Goal: Transaction & Acquisition: Purchase product/service

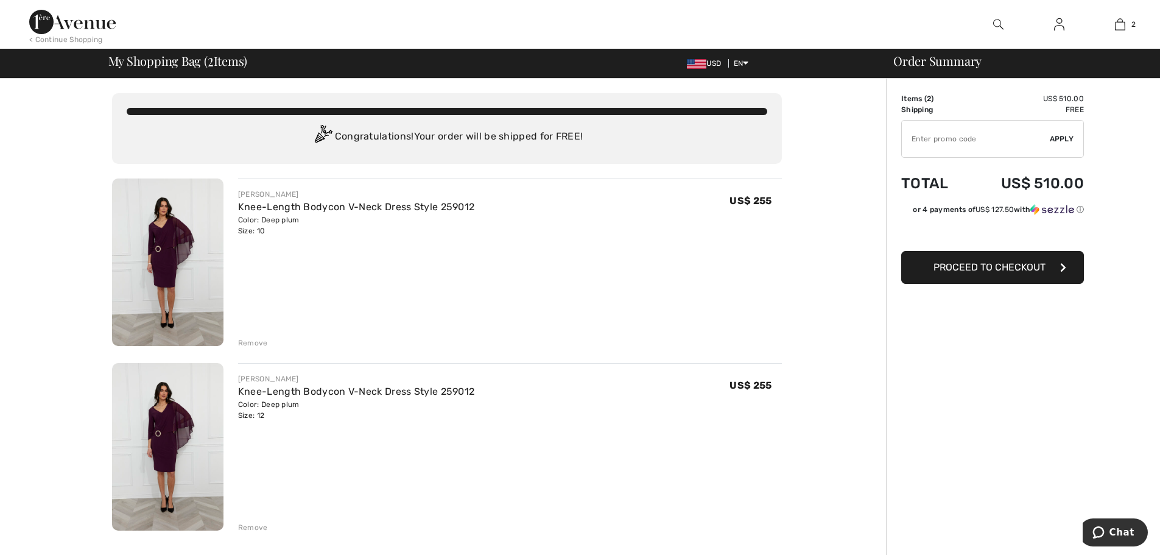
click at [1060, 29] on img at bounding box center [1059, 24] width 10 height 15
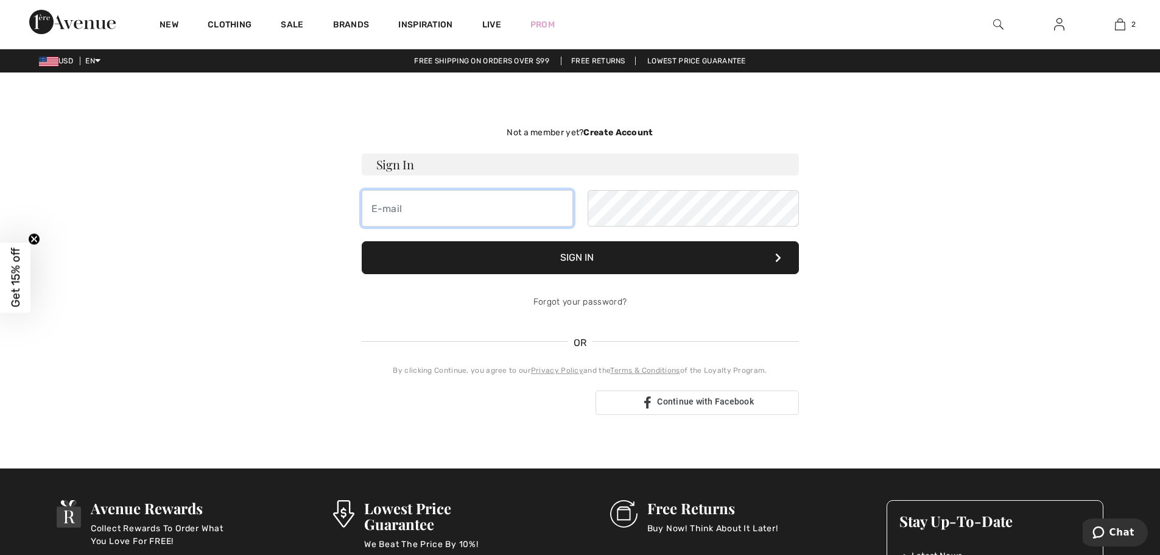
type input "[EMAIL_ADDRESS][DOMAIN_NAME]"
click at [574, 257] on button "Sign In" at bounding box center [580, 257] width 437 height 33
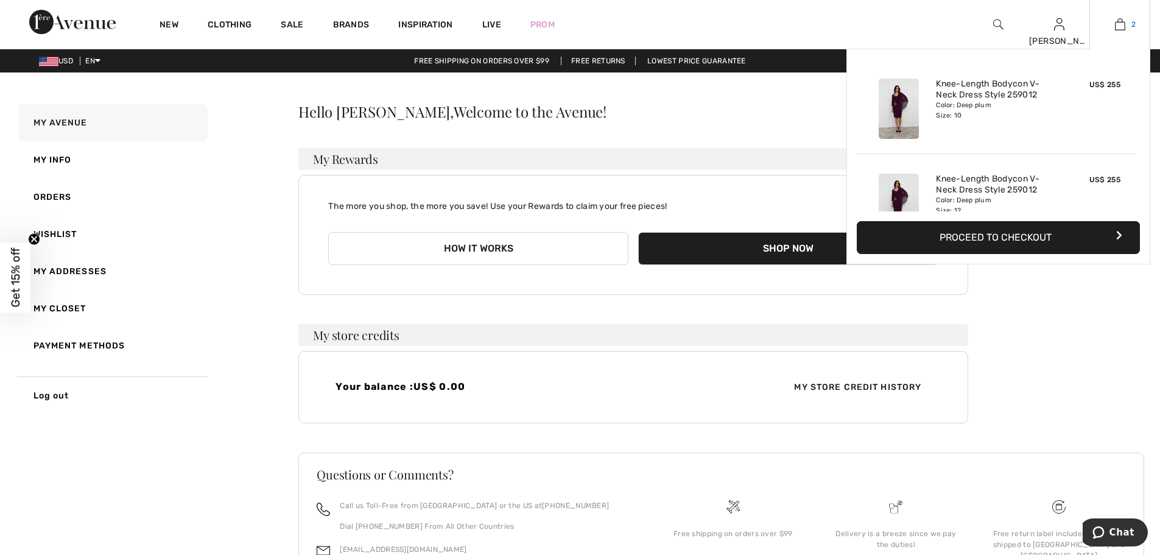
click at [1122, 24] on img at bounding box center [1120, 24] width 10 height 15
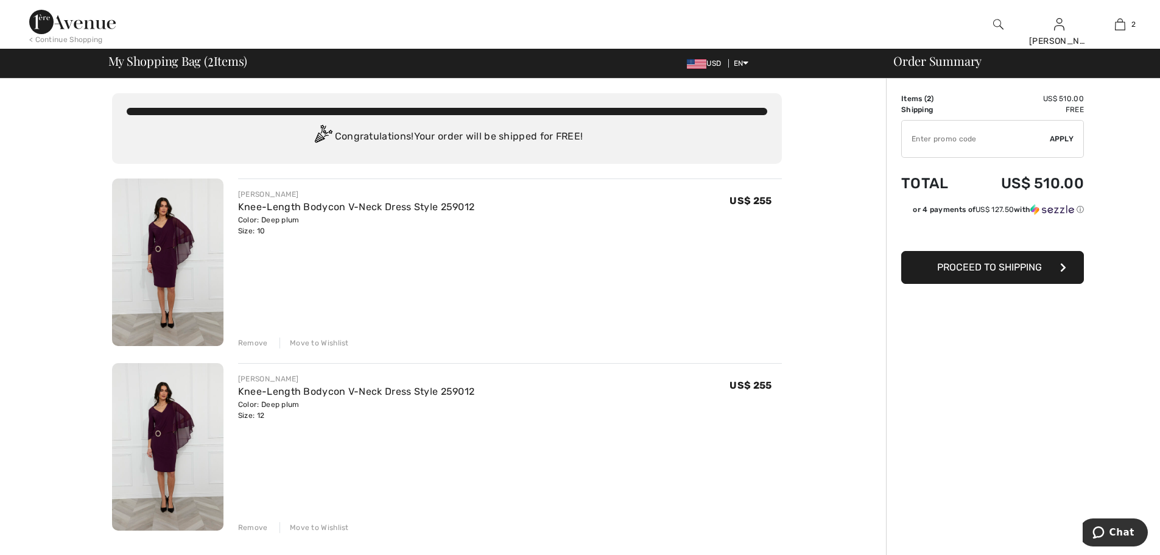
click at [1006, 271] on span "Proceed to Shipping" at bounding box center [989, 267] width 105 height 12
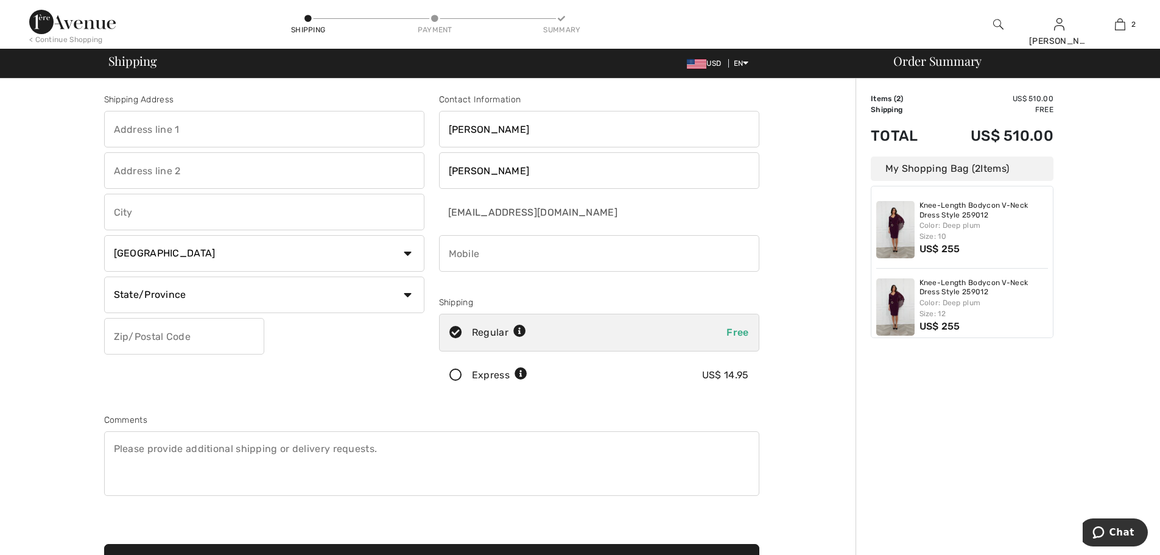
click at [208, 128] on input "text" at bounding box center [264, 129] width 320 height 37
type input "26 Ladoga Park Road"
type input "Lansing"
select select "US"
select select "NY"
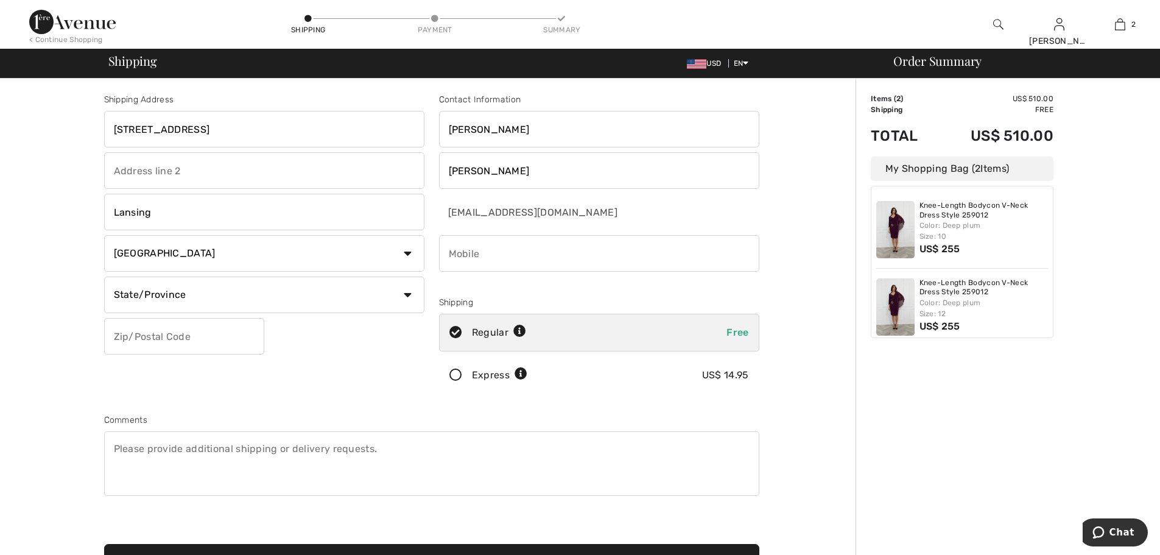
type input "14882"
type input "6075922968"
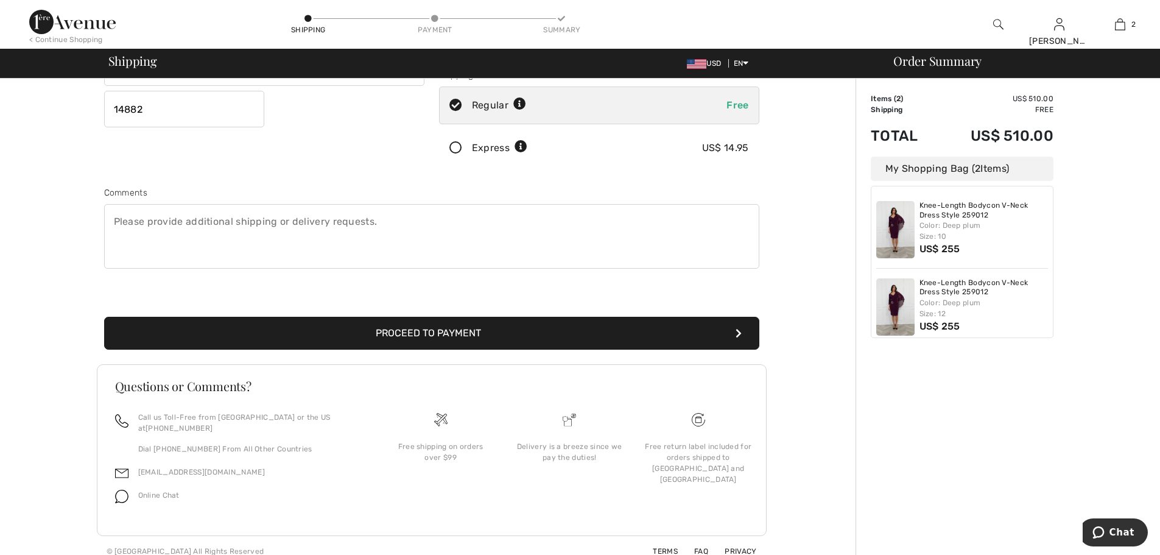
scroll to position [228, 0]
click at [417, 329] on button "Proceed to Payment" at bounding box center [431, 332] width 655 height 33
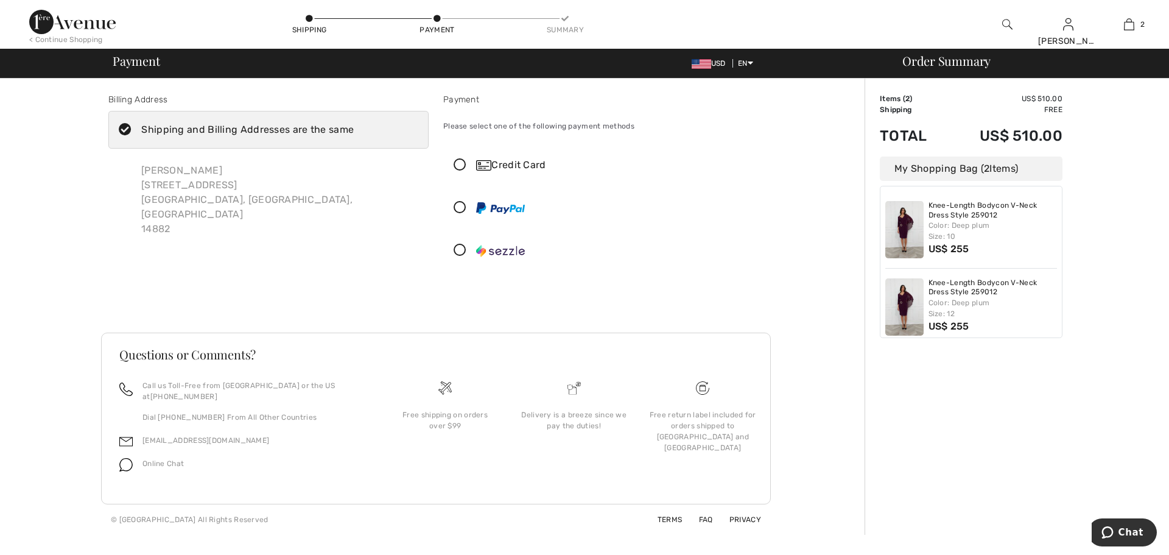
click at [458, 166] on icon at bounding box center [460, 165] width 32 height 13
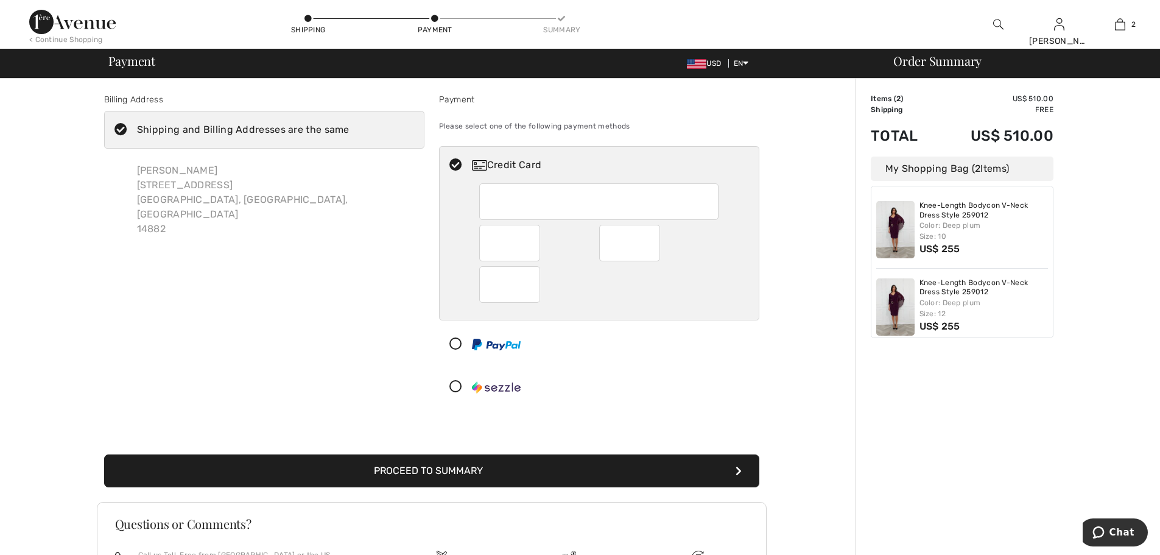
click at [502, 166] on div "Credit Card" at bounding box center [611, 165] width 279 height 15
click at [66, 32] on img at bounding box center [72, 22] width 86 height 24
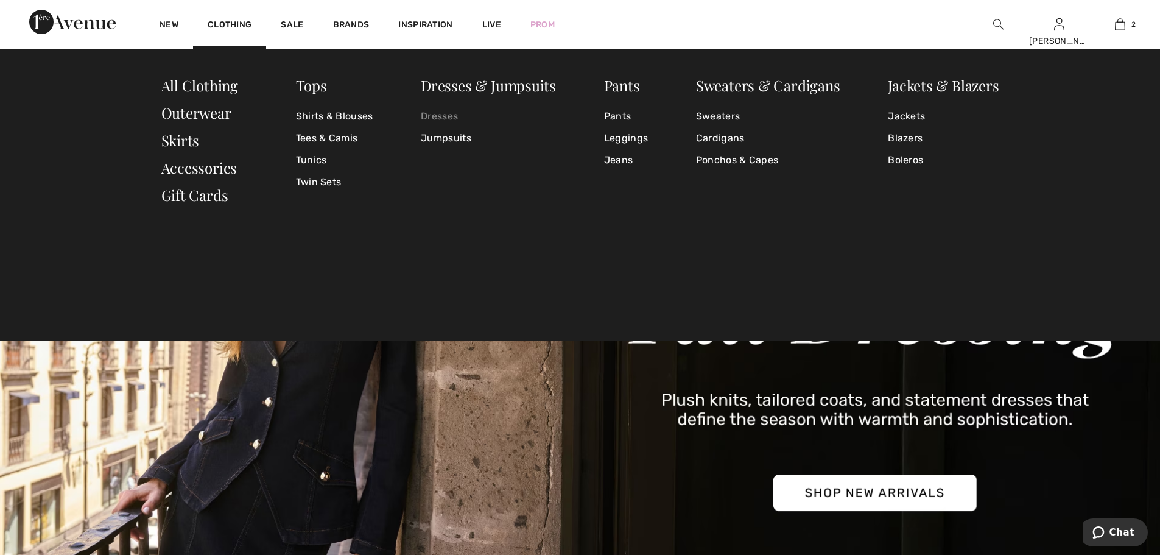
click at [440, 115] on link "Dresses" at bounding box center [488, 116] width 135 height 22
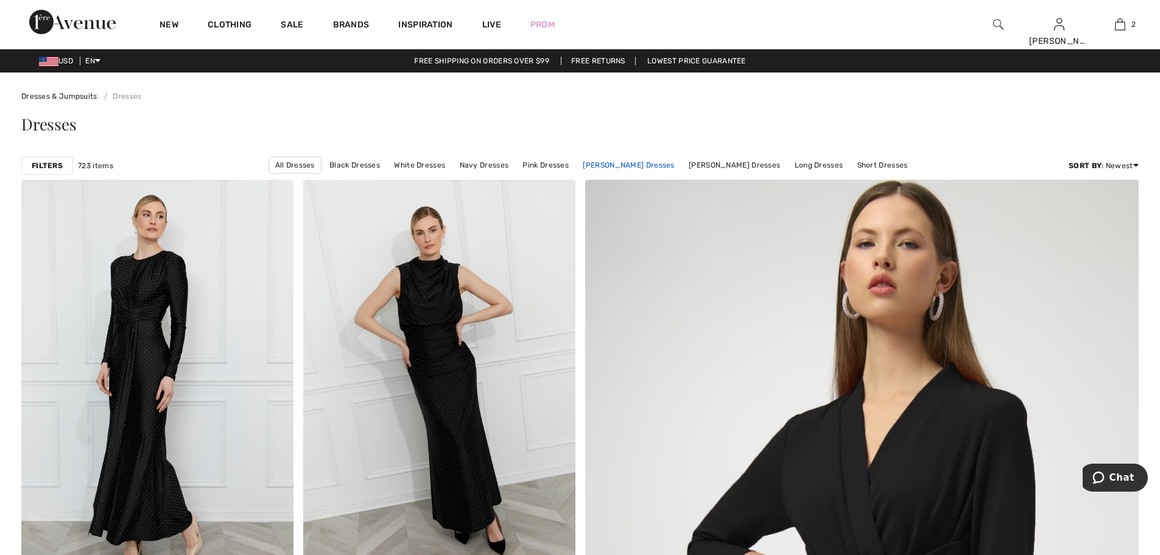
click at [633, 164] on link "[PERSON_NAME] Dresses" at bounding box center [629, 165] width 104 height 16
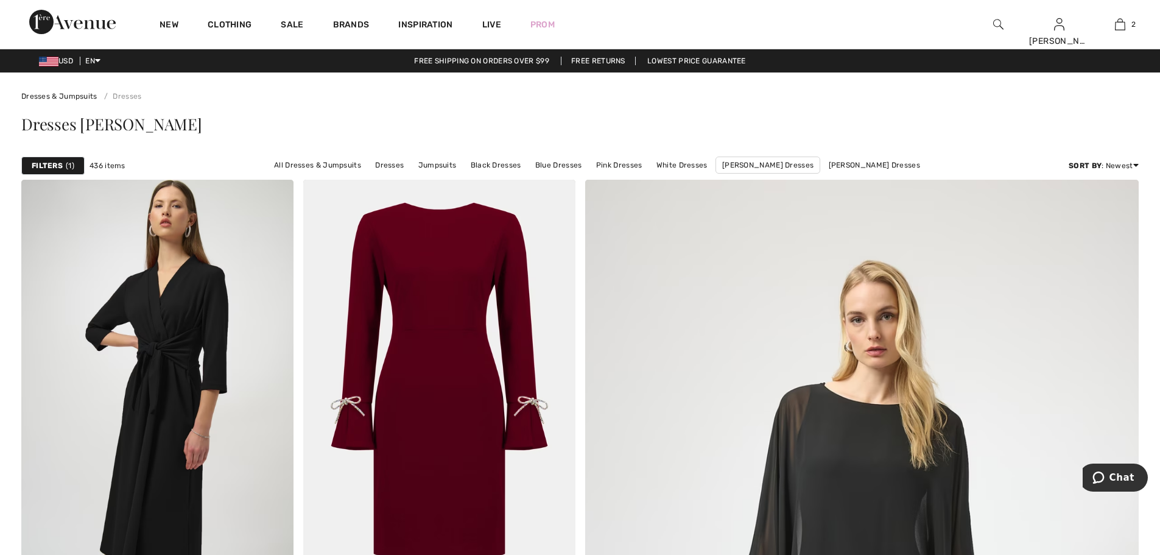
click at [62, 164] on strong "Filters" at bounding box center [47, 165] width 31 height 11
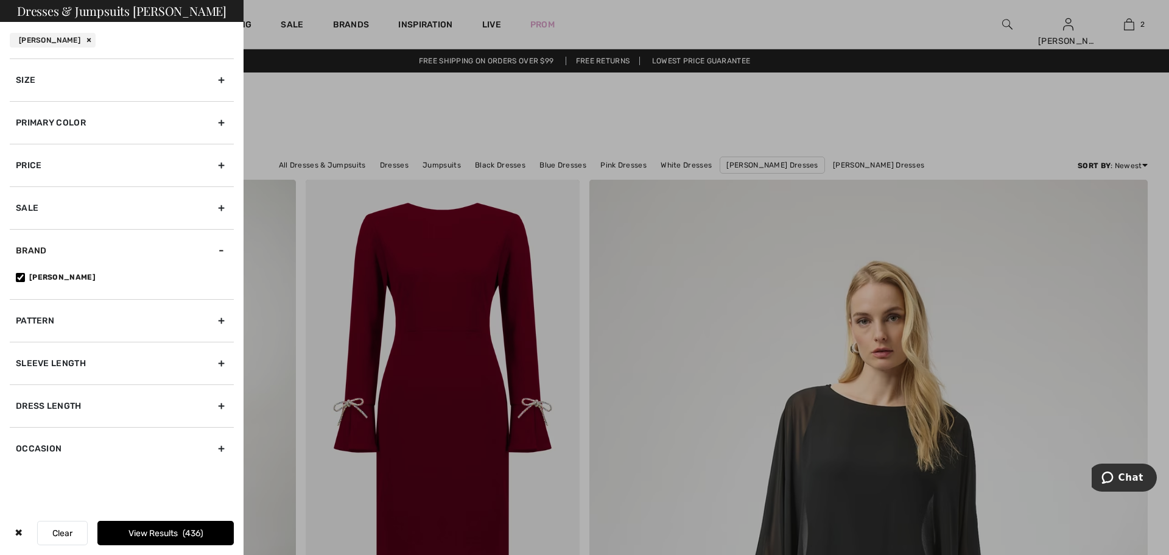
click at [112, 133] on div "Primary Color" at bounding box center [122, 122] width 224 height 43
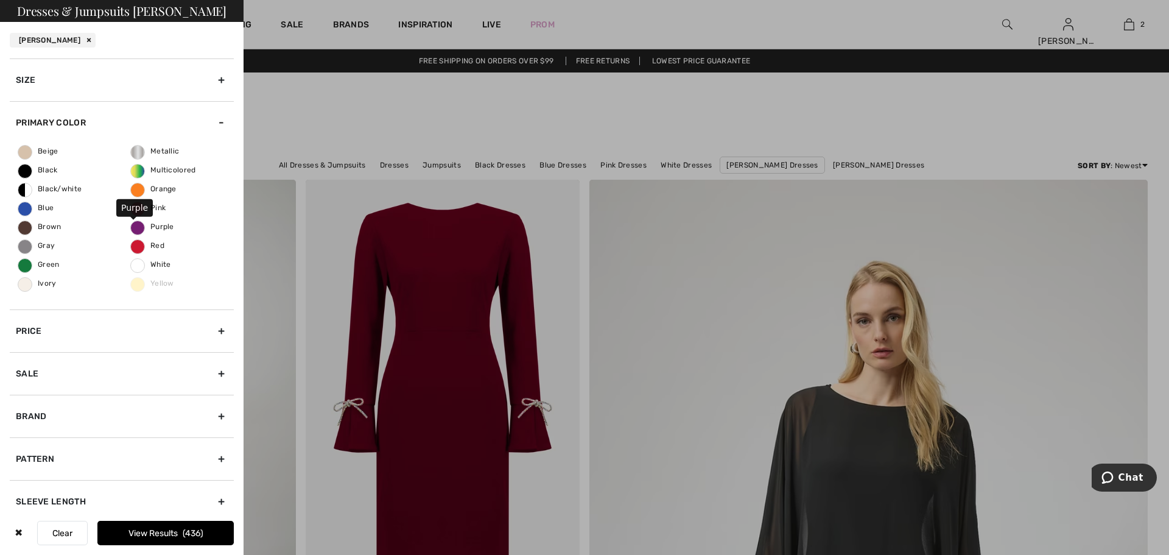
click at [133, 227] on span "Purple" at bounding box center [152, 226] width 43 height 9
click at [0, 0] on input "Purple" at bounding box center [0, 0] width 0 height 0
click at [133, 249] on span "Red" at bounding box center [147, 245] width 33 height 9
click at [0, 0] on input "Red" at bounding box center [0, 0] width 0 height 0
click at [183, 536] on button "View Results 53" at bounding box center [165, 533] width 136 height 24
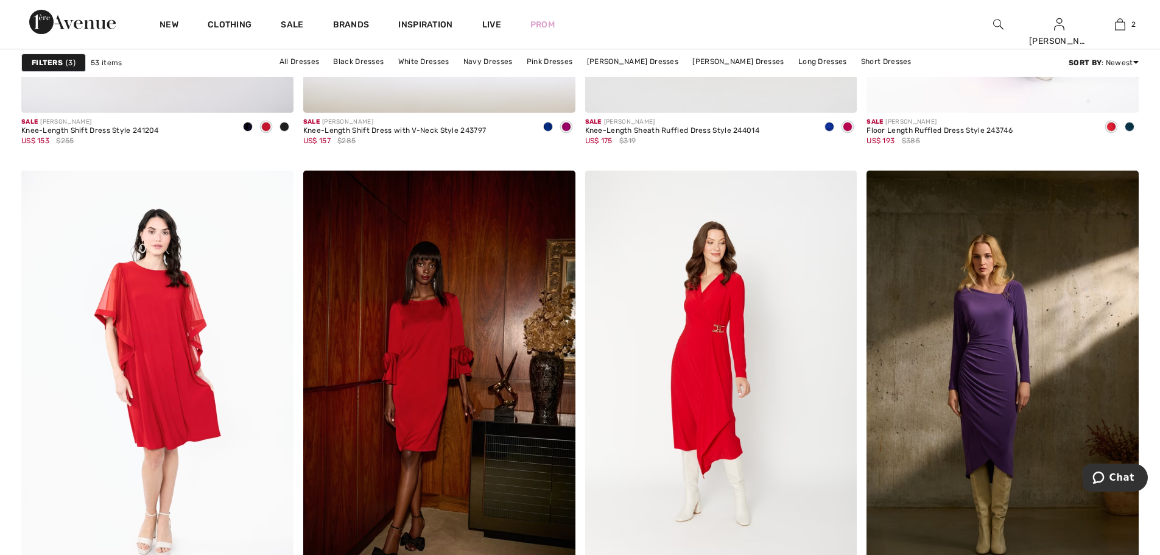
scroll to position [6822, 0]
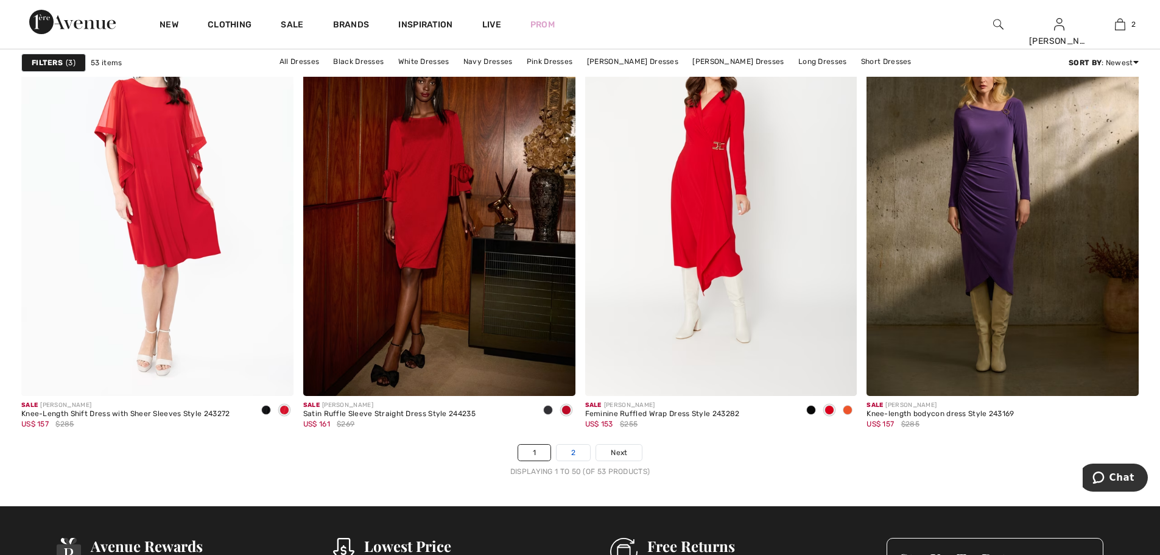
click at [568, 456] on link "2" at bounding box center [573, 453] width 33 height 16
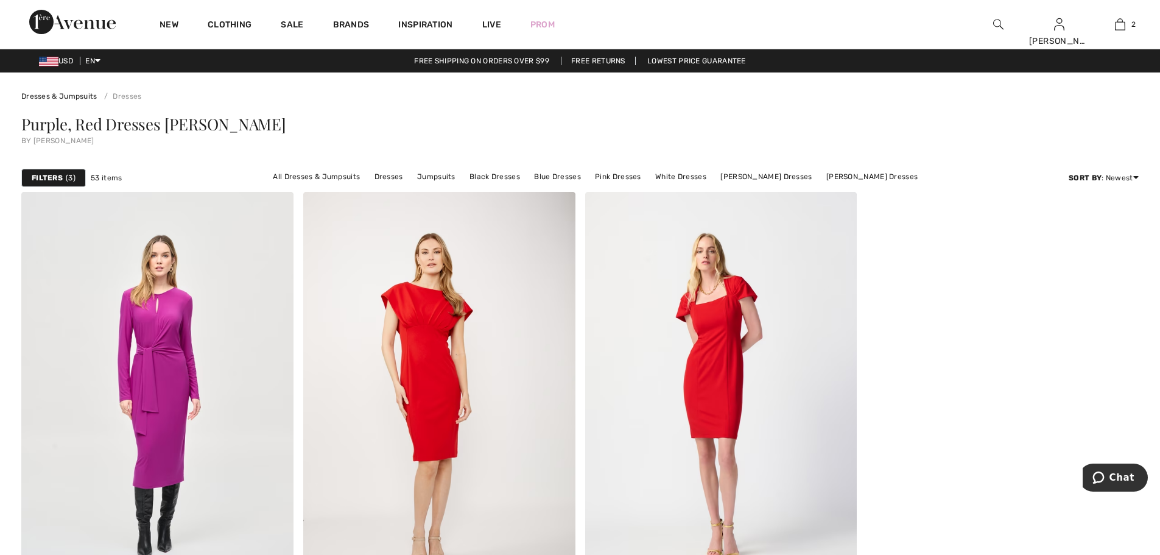
click at [998, 26] on img at bounding box center [998, 24] width 10 height 15
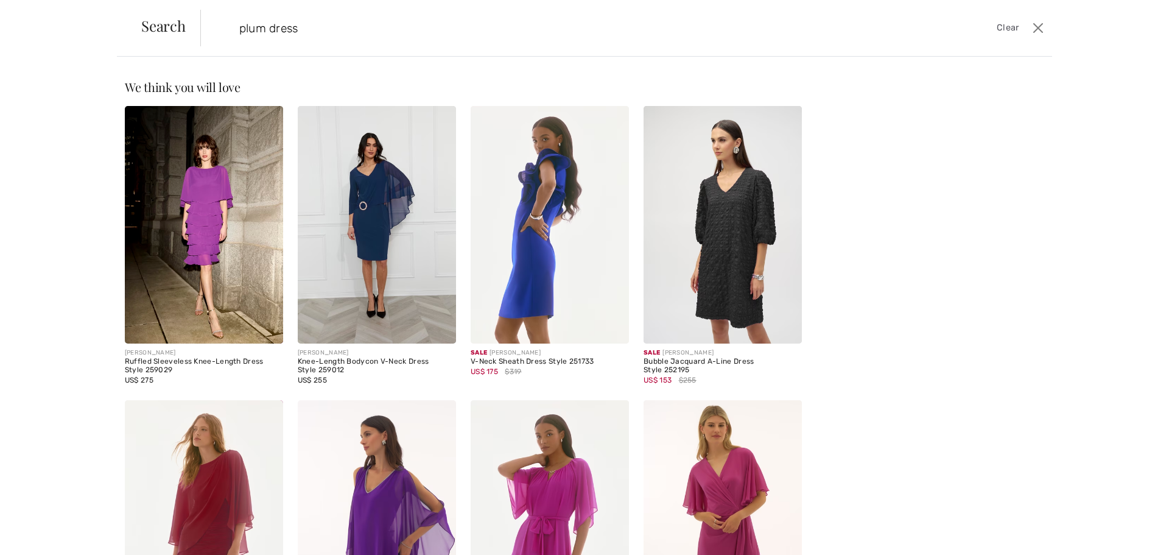
type input "plum dress"
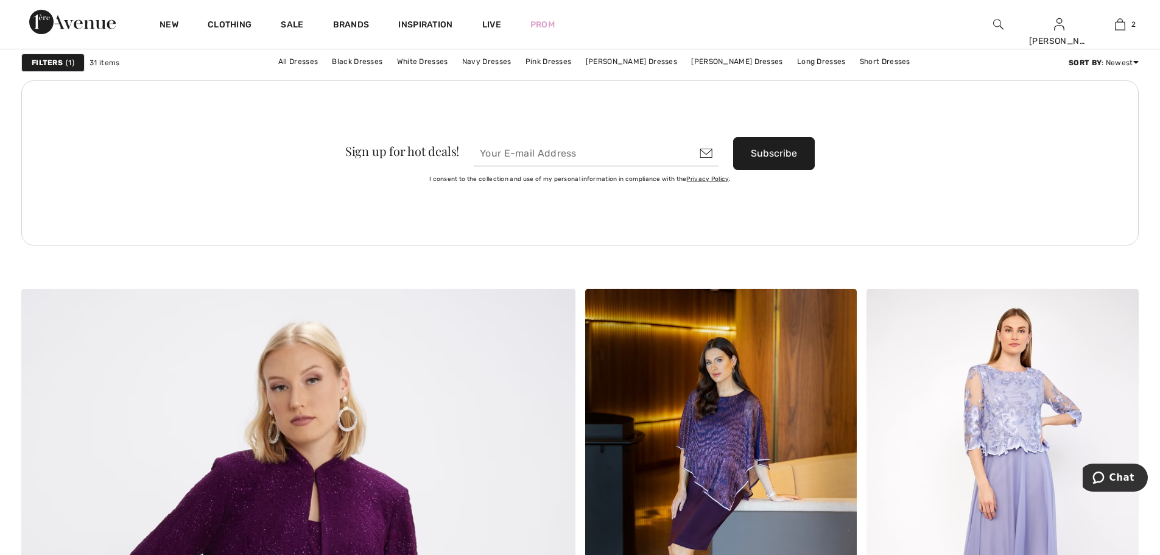
scroll to position [3533, 0]
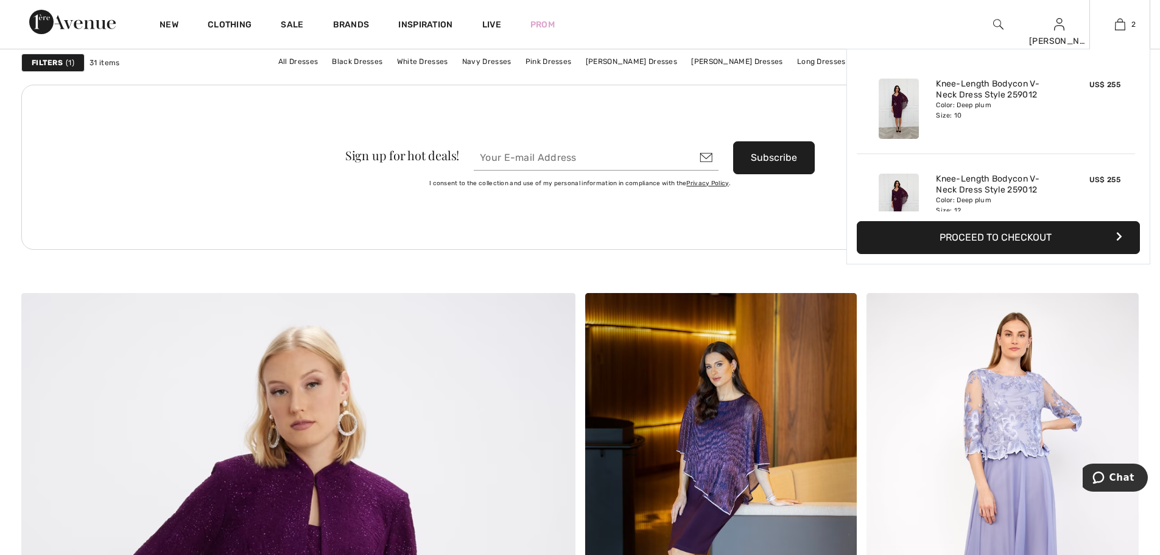
click at [1039, 240] on button "Proceed to Checkout" at bounding box center [998, 237] width 283 height 33
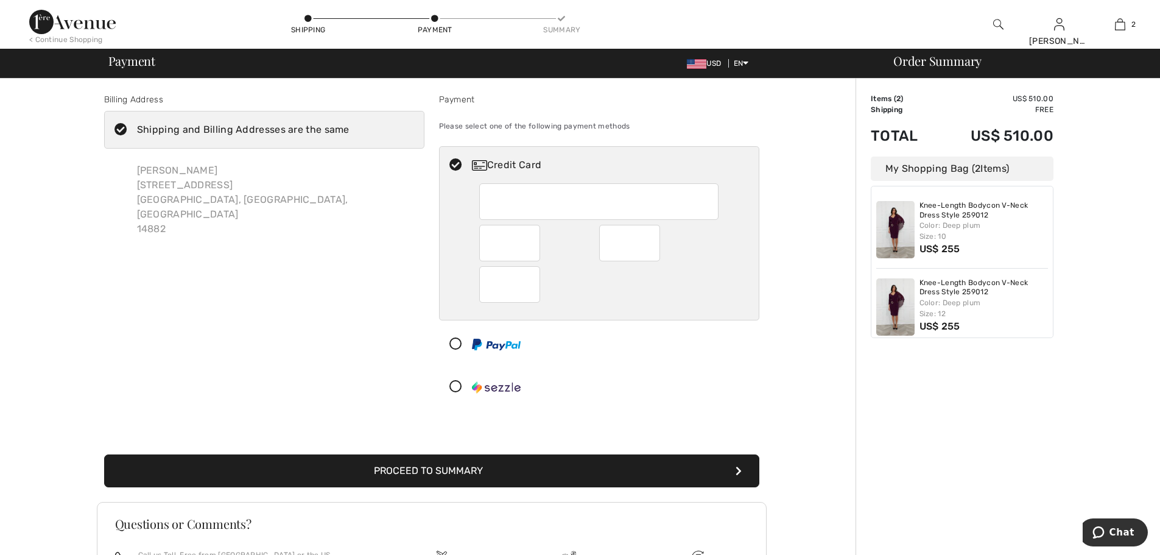
click at [500, 204] on div at bounding box center [598, 201] width 239 height 37
radio input "true"
click at [520, 468] on button "Proceed to Summary" at bounding box center [431, 470] width 655 height 33
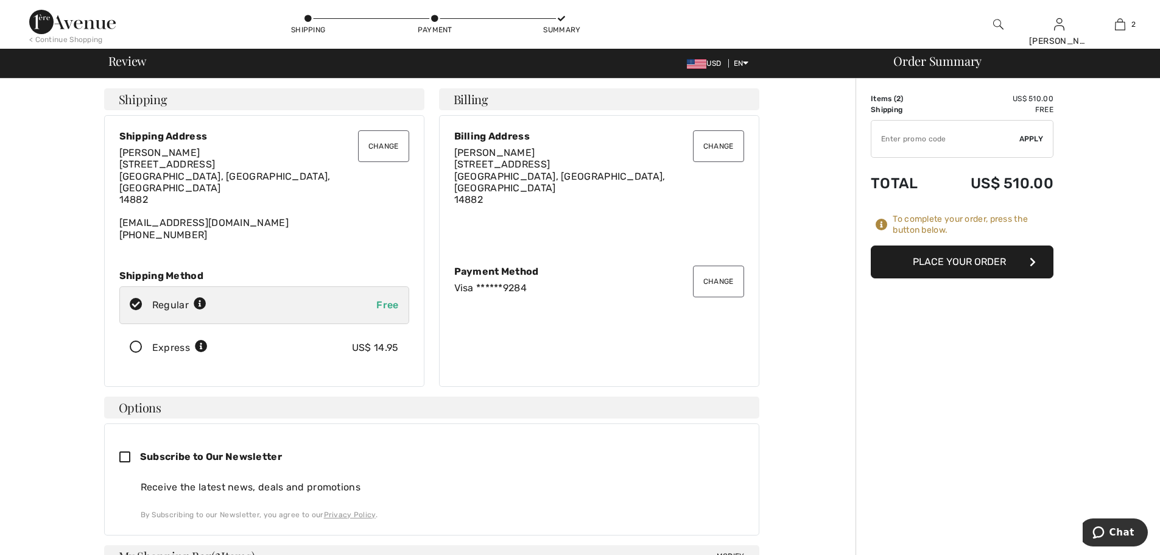
click at [973, 261] on button "Place Your Order" at bounding box center [962, 261] width 183 height 33
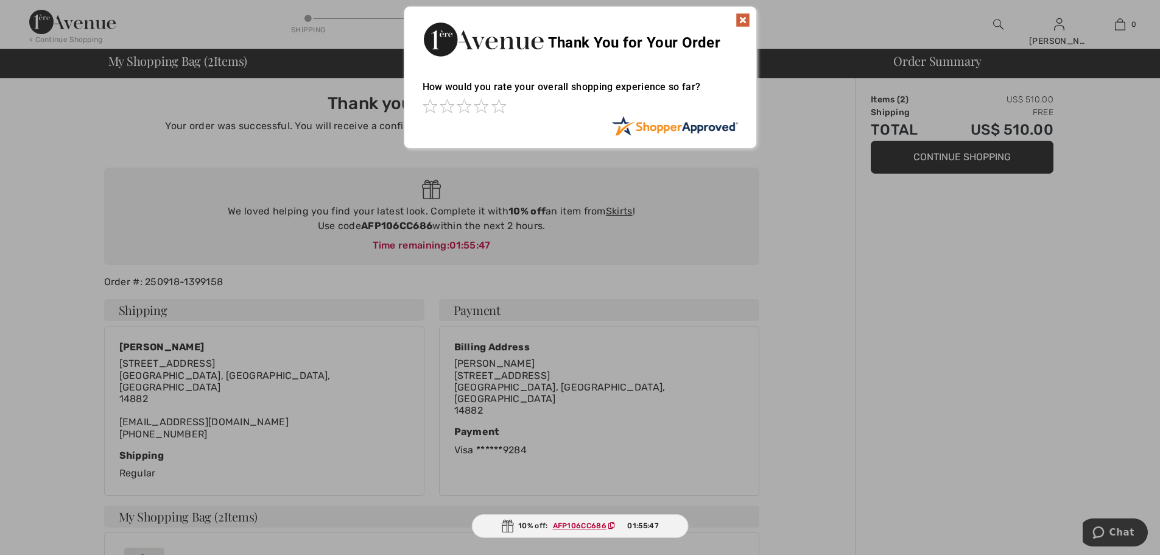
click at [742, 24] on img at bounding box center [743, 20] width 15 height 15
